Goal: Task Accomplishment & Management: Complete application form

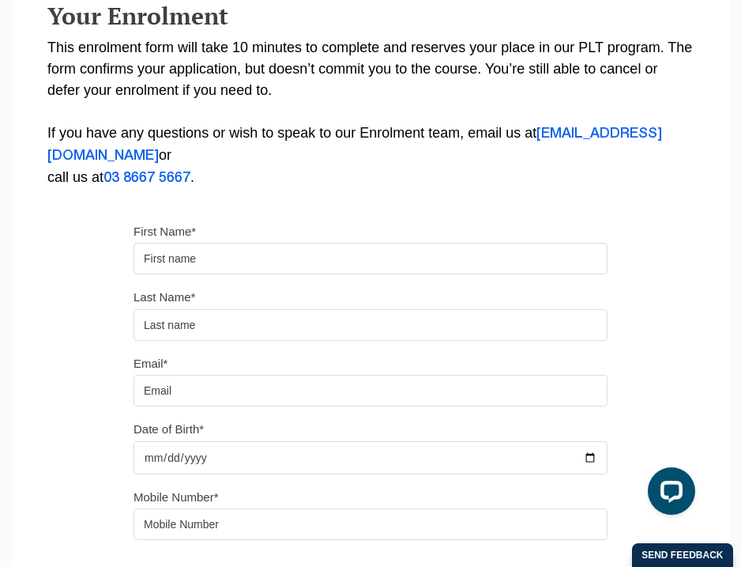
scroll to position [297, 0]
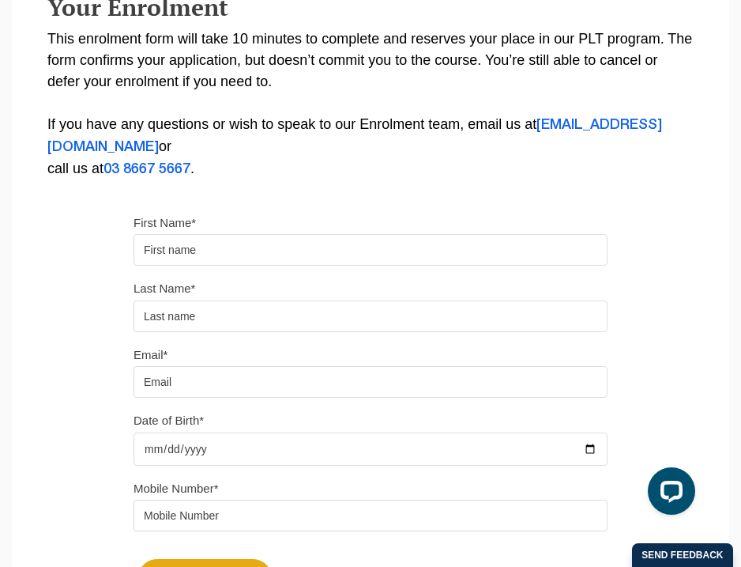
click at [394, 258] on input "First Name*" at bounding box center [371, 250] width 474 height 32
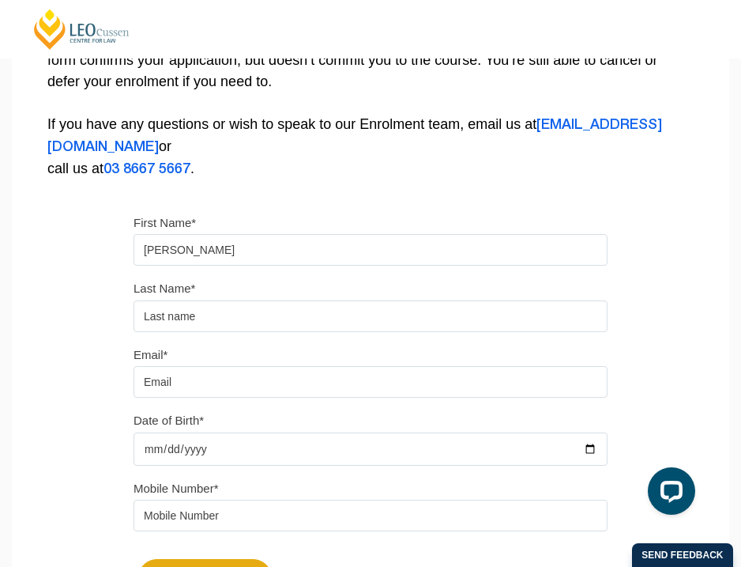
type input "[PERSON_NAME]"
click at [385, 311] on input "text" at bounding box center [371, 316] width 474 height 32
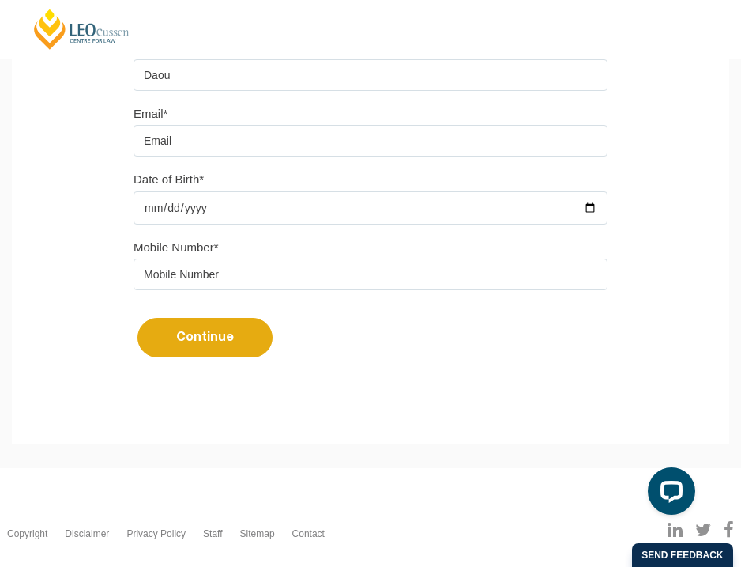
scroll to position [477, 0]
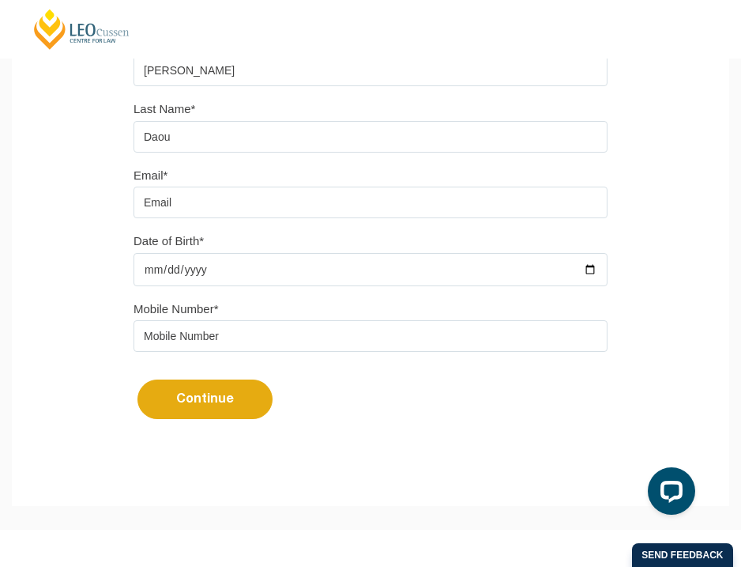
type input "Daou"
click at [238, 213] on input "Email*" at bounding box center [371, 203] width 474 height 32
type input "[EMAIL_ADDRESS][DOMAIN_NAME]"
click at [303, 269] on input "Date of Birth*" at bounding box center [371, 269] width 474 height 33
type input "2003-10-03"
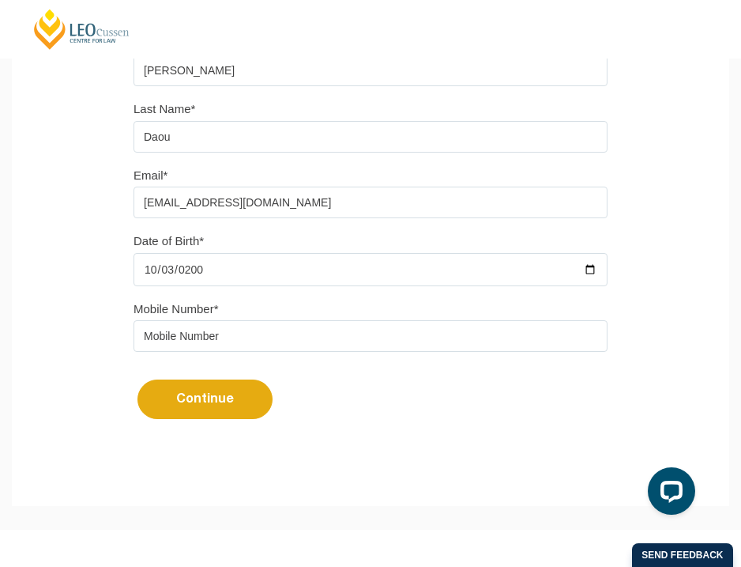
click at [286, 343] on input "tel" at bounding box center [371, 336] width 474 height 32
type input "-"
type input "0481593407"
click at [250, 405] on button "Continue" at bounding box center [205, 399] width 135 height 40
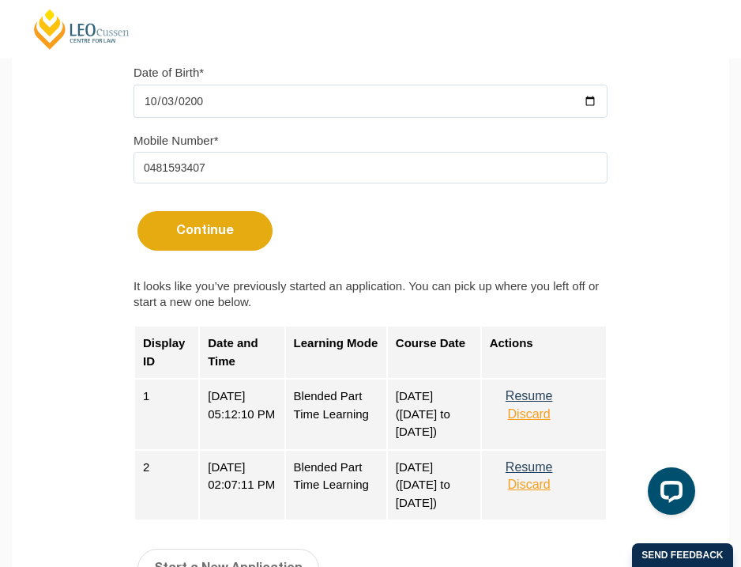
scroll to position [758, 0]
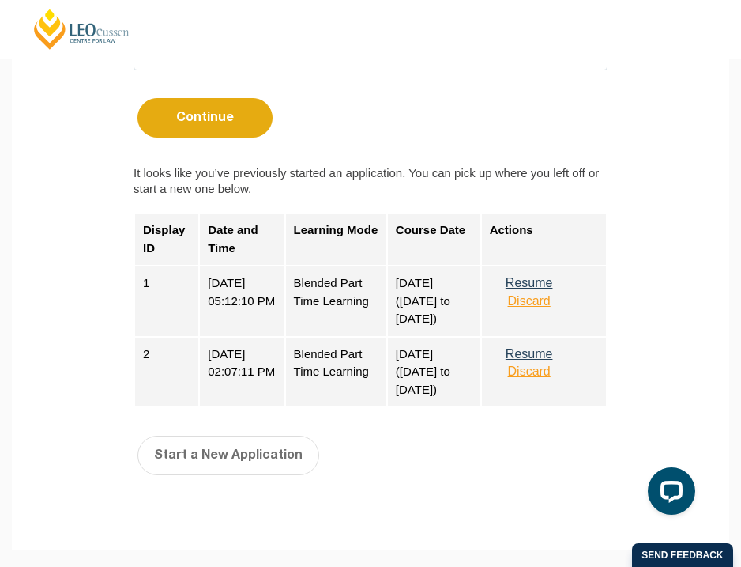
click at [525, 289] on button "Resume" at bounding box center [529, 283] width 79 height 14
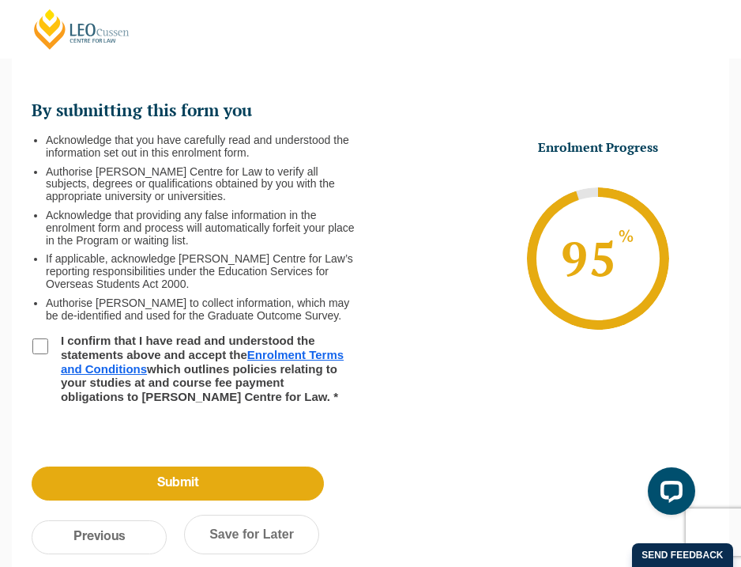
click at [44, 345] on input "I confirm that I have read and understood the statements above and accept the E…" at bounding box center [40, 346] width 16 height 16
checkbox input "true"
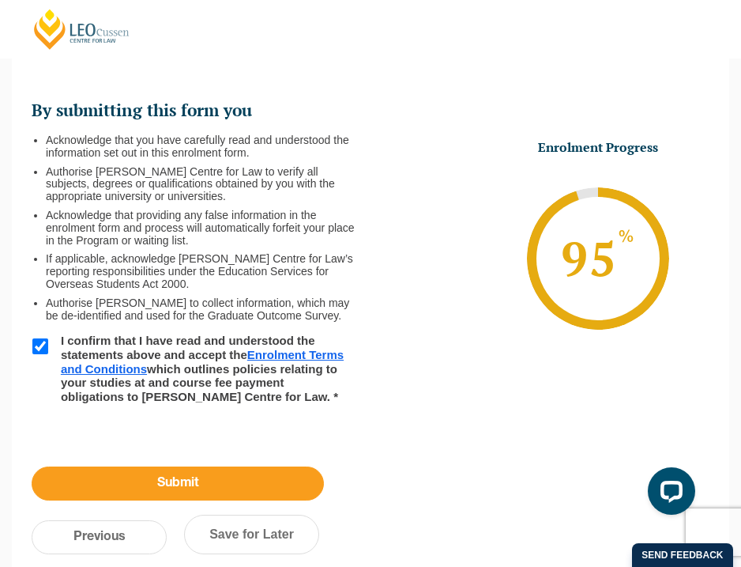
click at [162, 477] on input "Submit" at bounding box center [178, 483] width 292 height 34
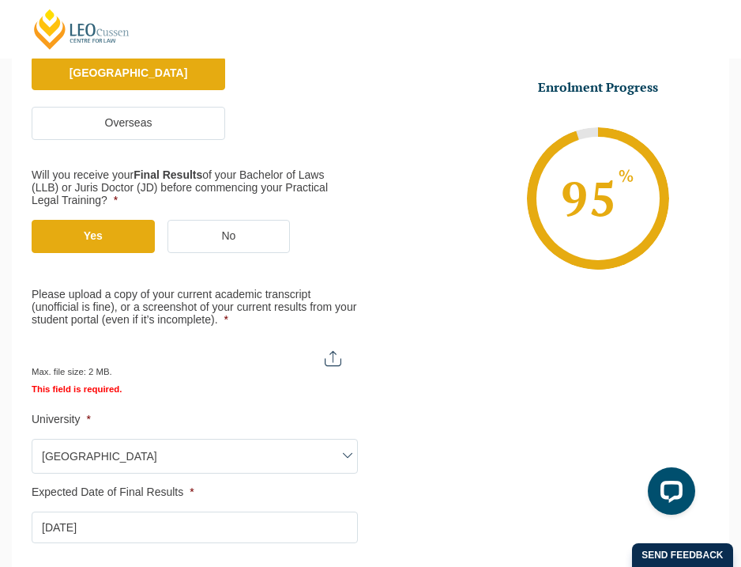
scroll to position [413, 0]
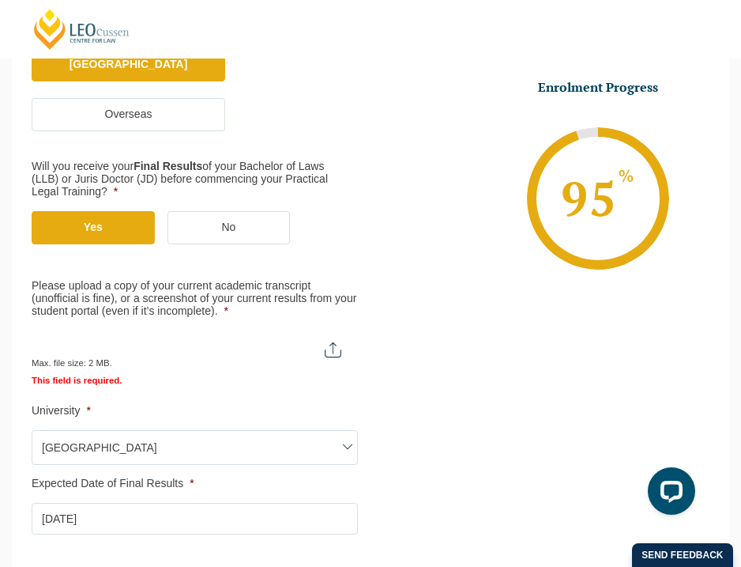
click at [337, 358] on div "Max. file size: 2 MB." at bounding box center [194, 350] width 325 height 40
click at [328, 345] on input "Please upload a copy of your current academic transcript (unofficial is fine), …" at bounding box center [194, 343] width 325 height 27
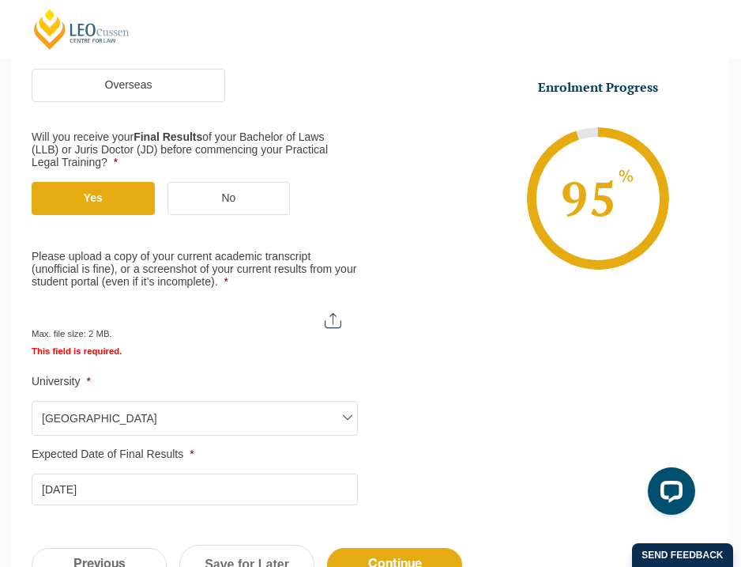
scroll to position [440, 0]
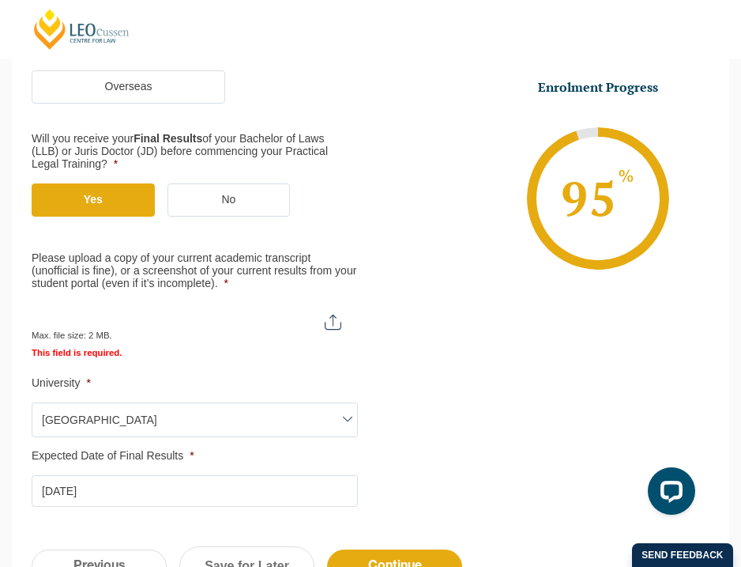
click at [329, 318] on input "Please upload a copy of your current academic transcript (unofficial is fine), …" at bounding box center [194, 315] width 325 height 27
click at [327, 320] on input "Please upload a copy of your current academic transcript (unofficial is fine), …" at bounding box center [194, 315] width 325 height 27
type input "C:\fakepath\Full Academic Transcript.pdf"
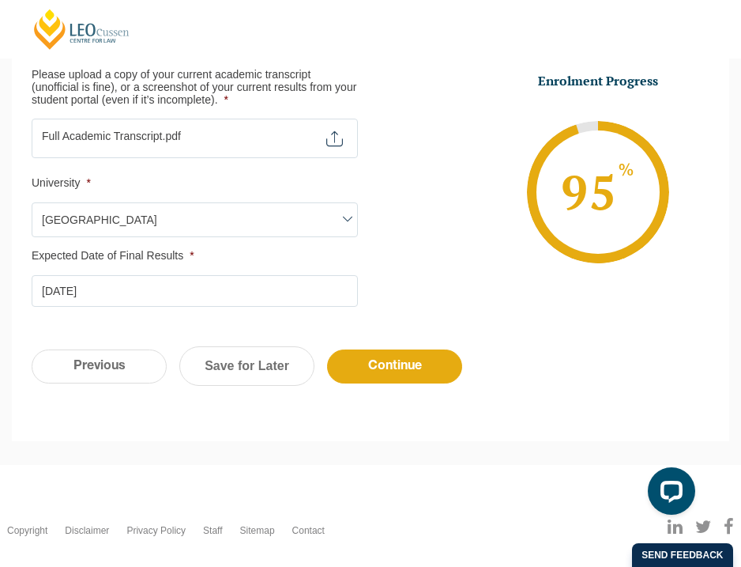
scroll to position [627, 0]
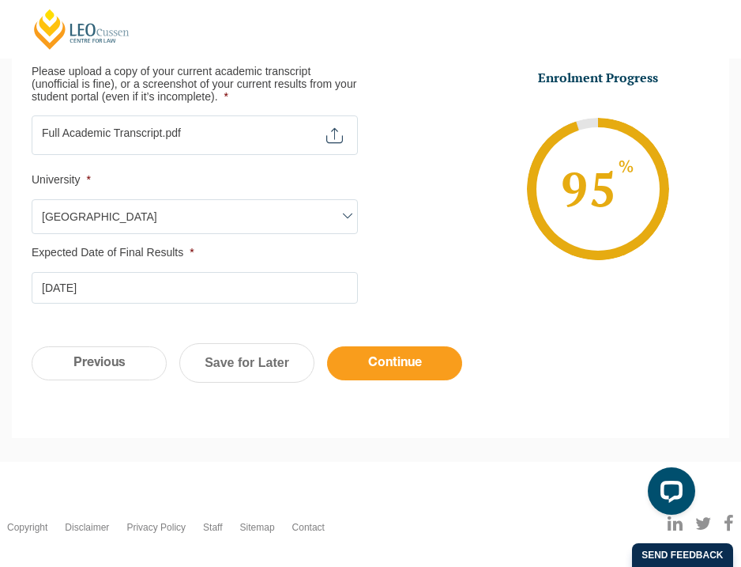
click at [389, 356] on input "Continue" at bounding box center [394, 363] width 135 height 34
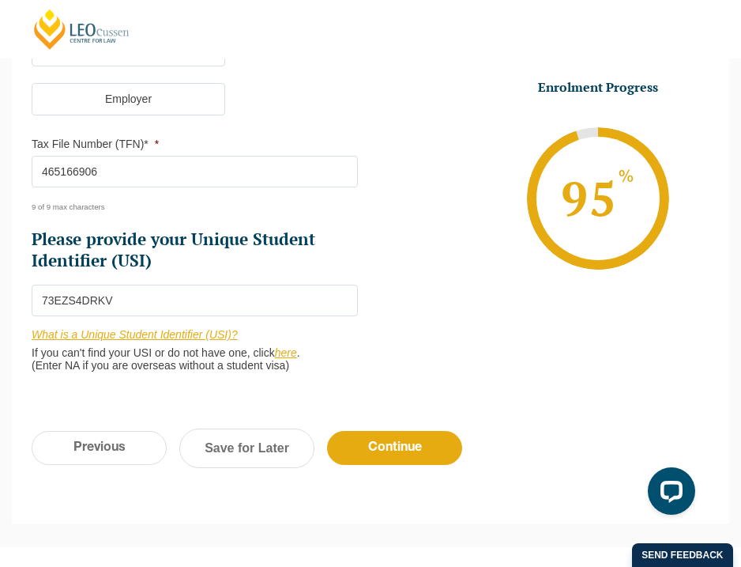
scroll to position [671, 0]
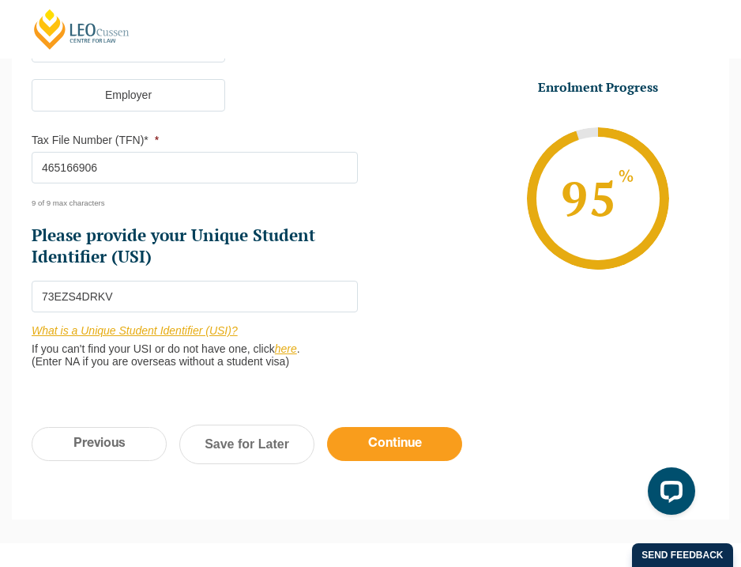
click at [387, 443] on input "Continue" at bounding box center [394, 444] width 135 height 34
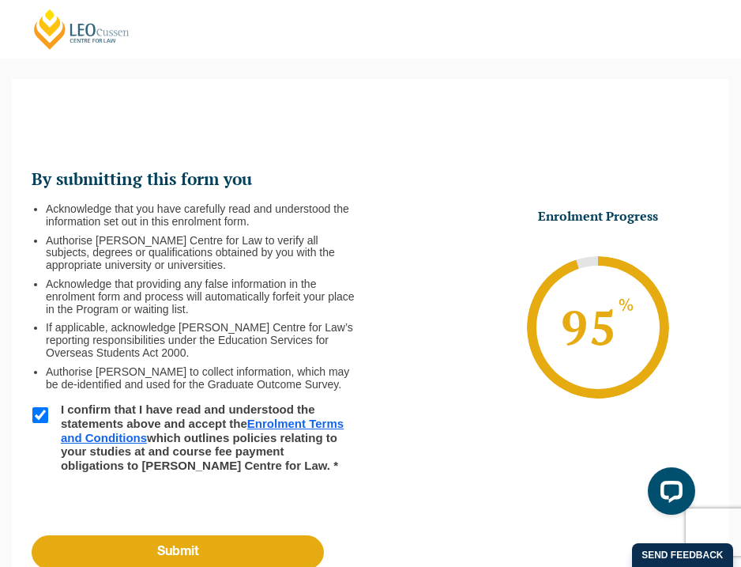
scroll to position [134, 0]
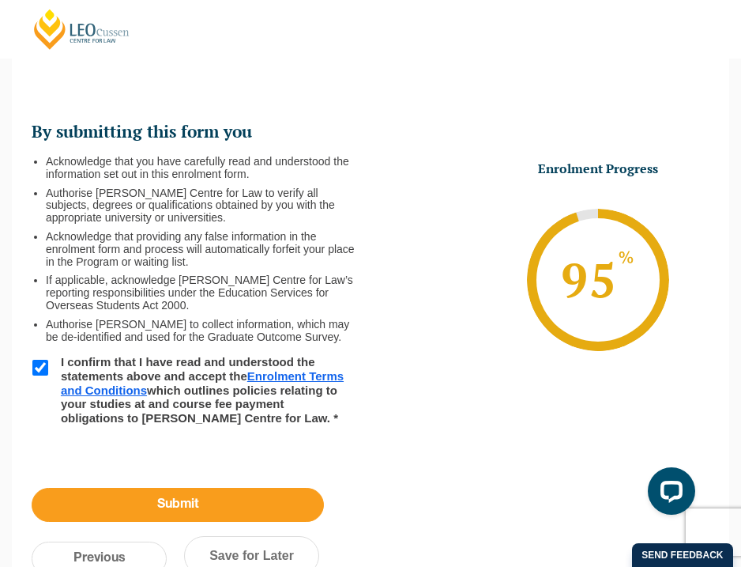
click at [270, 515] on input "Submit" at bounding box center [178, 505] width 292 height 34
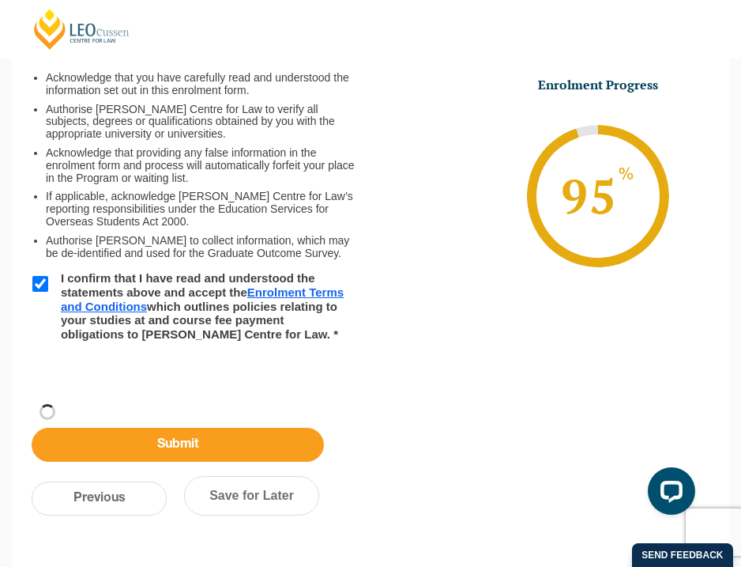
scroll to position [51, 0]
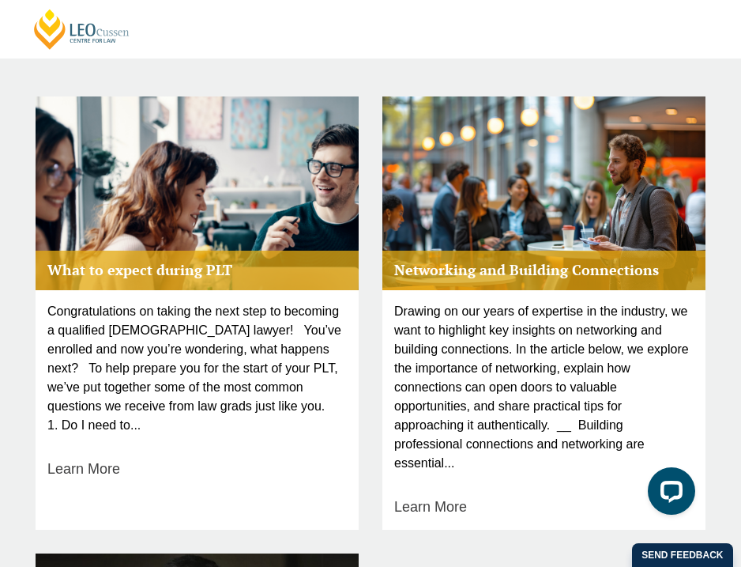
scroll to position [1194, 0]
